Goal: Information Seeking & Learning: Check status

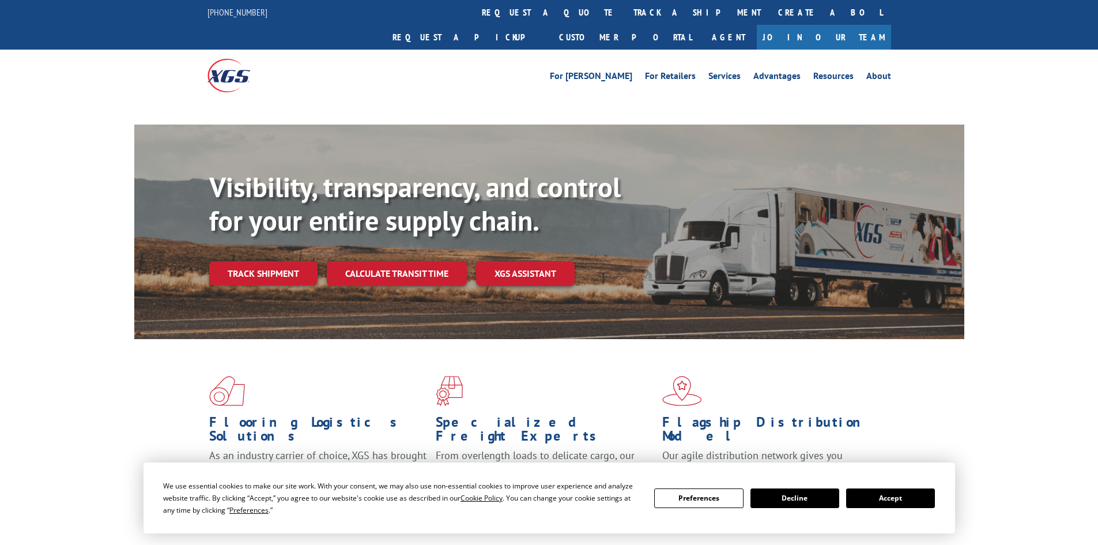
click at [290, 261] on link "Track shipment" at bounding box center [263, 273] width 108 height 24
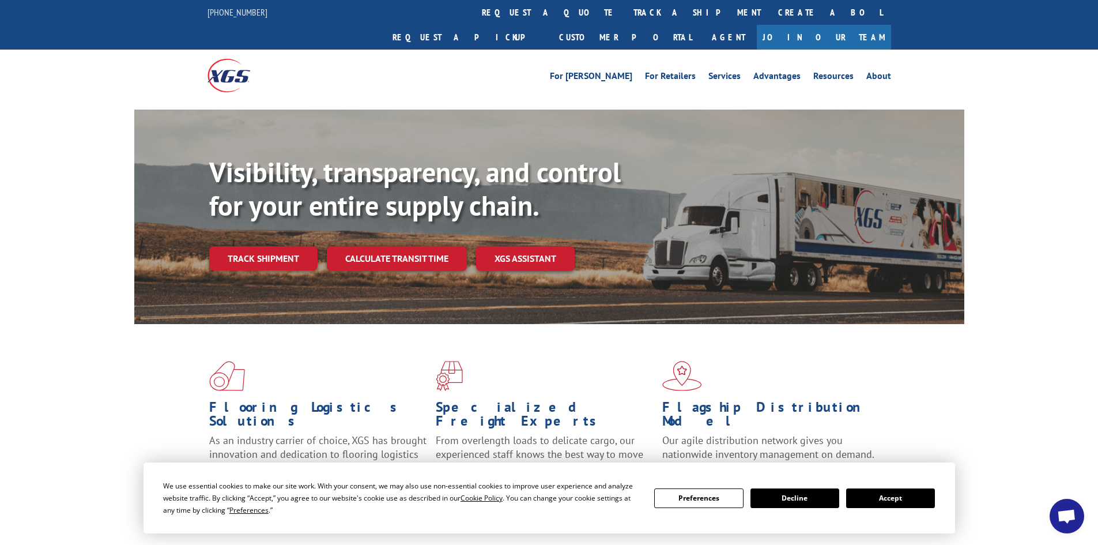
click at [282, 246] on link "Track shipment" at bounding box center [263, 258] width 108 height 24
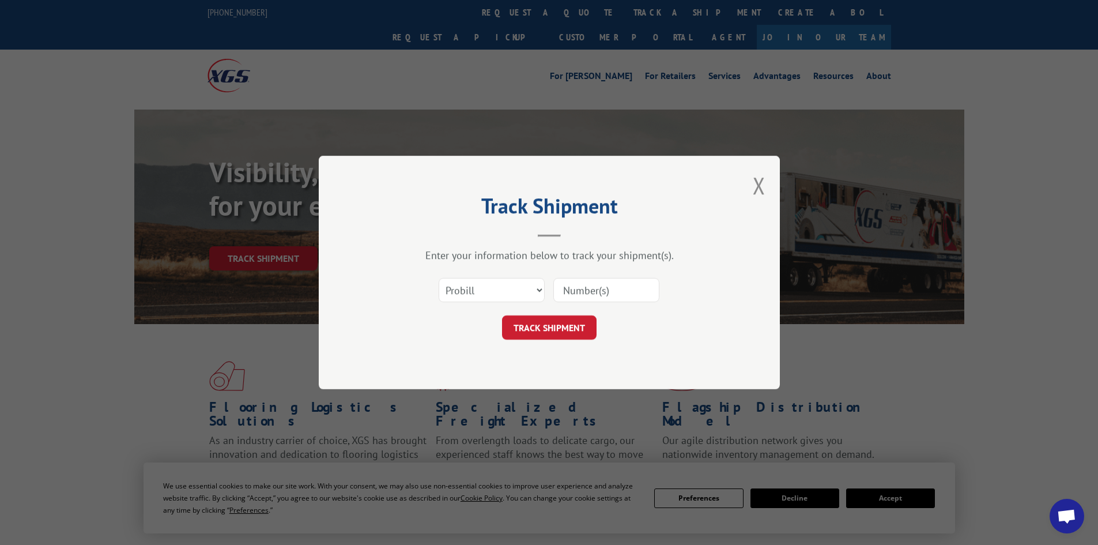
click at [609, 289] on input at bounding box center [607, 290] width 106 height 24
paste input "17346312"
type input "17346312"
click at [568, 330] on button "TRACK SHIPMENT" at bounding box center [549, 327] width 95 height 24
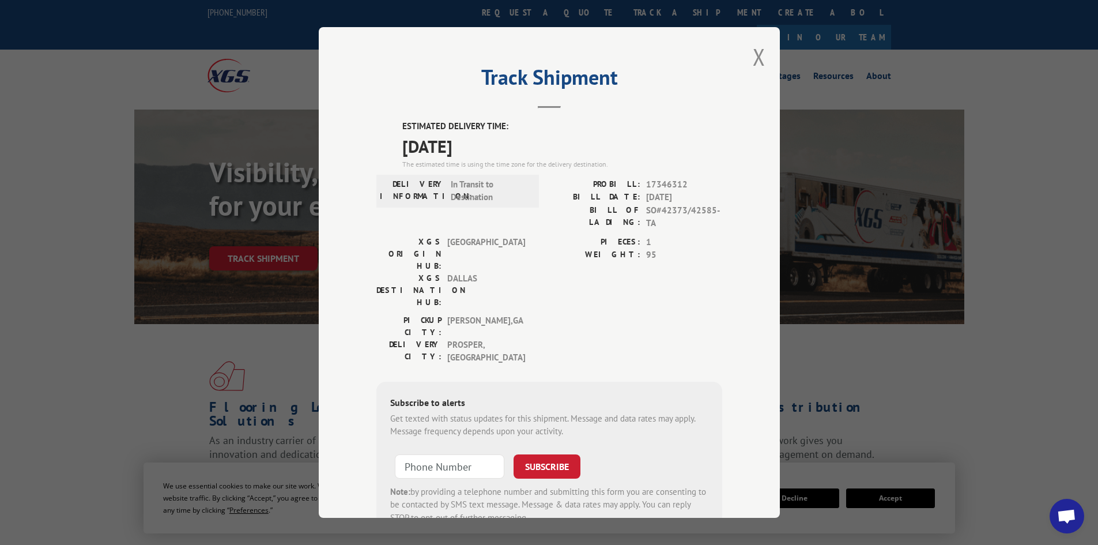
click at [748, 248] on div "Track Shipment ESTIMATED DELIVERY TIME: [DATE] The estimated time is using the …" at bounding box center [549, 272] width 461 height 491
click at [753, 53] on button "Close modal" at bounding box center [759, 57] width 13 height 31
